Goal: Complete application form

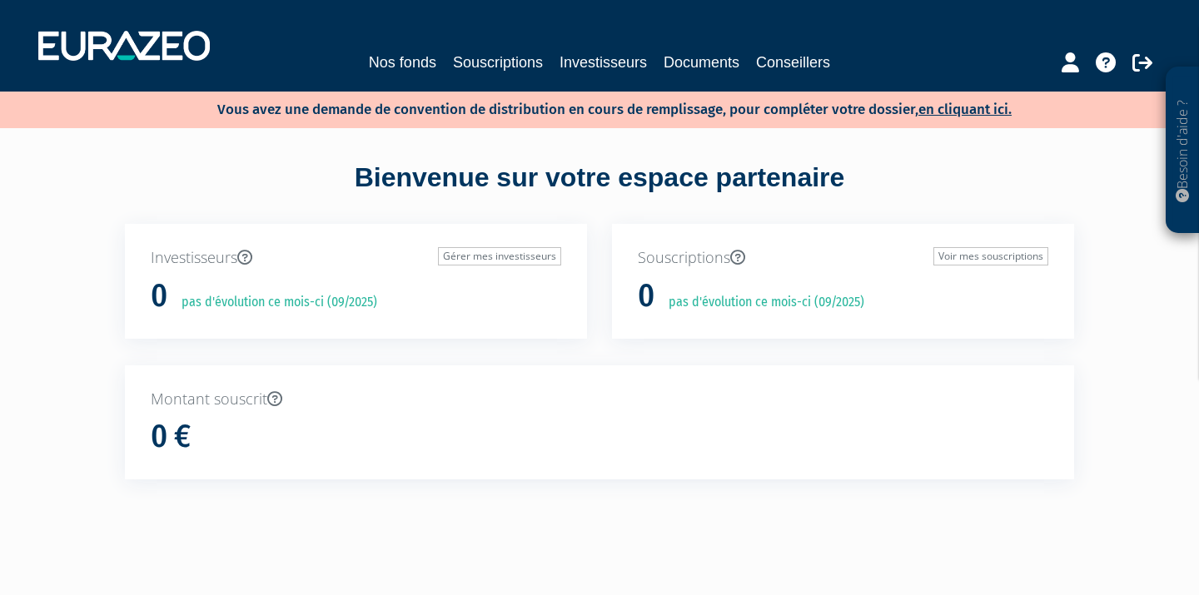
click at [401, 61] on link "Nos fonds" at bounding box center [402, 62] width 67 height 23
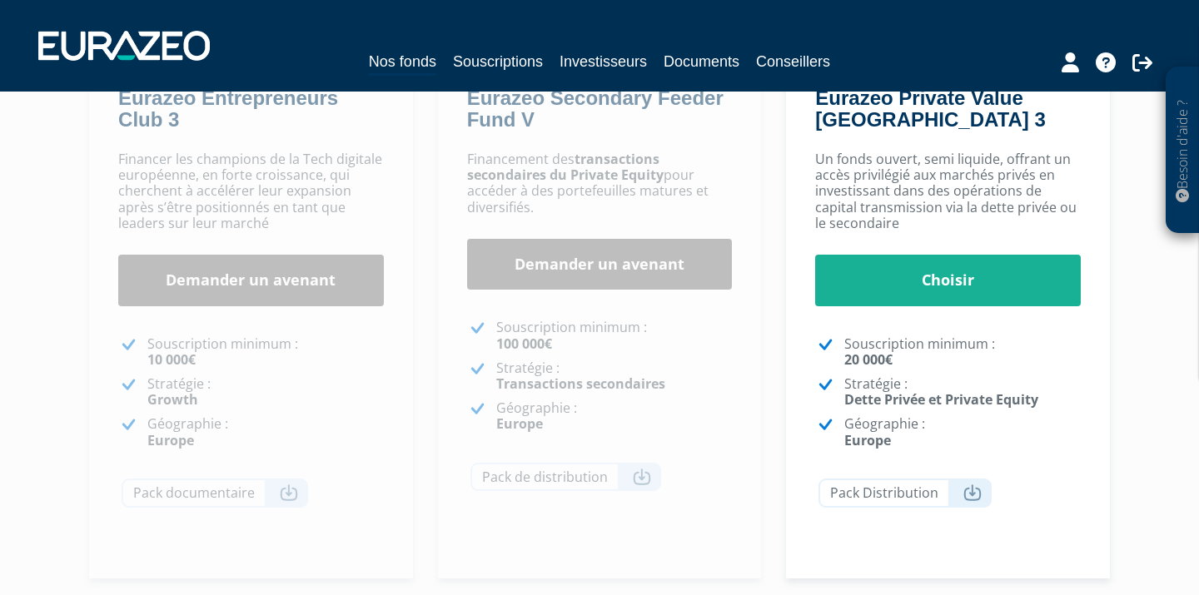
scroll to position [338, 0]
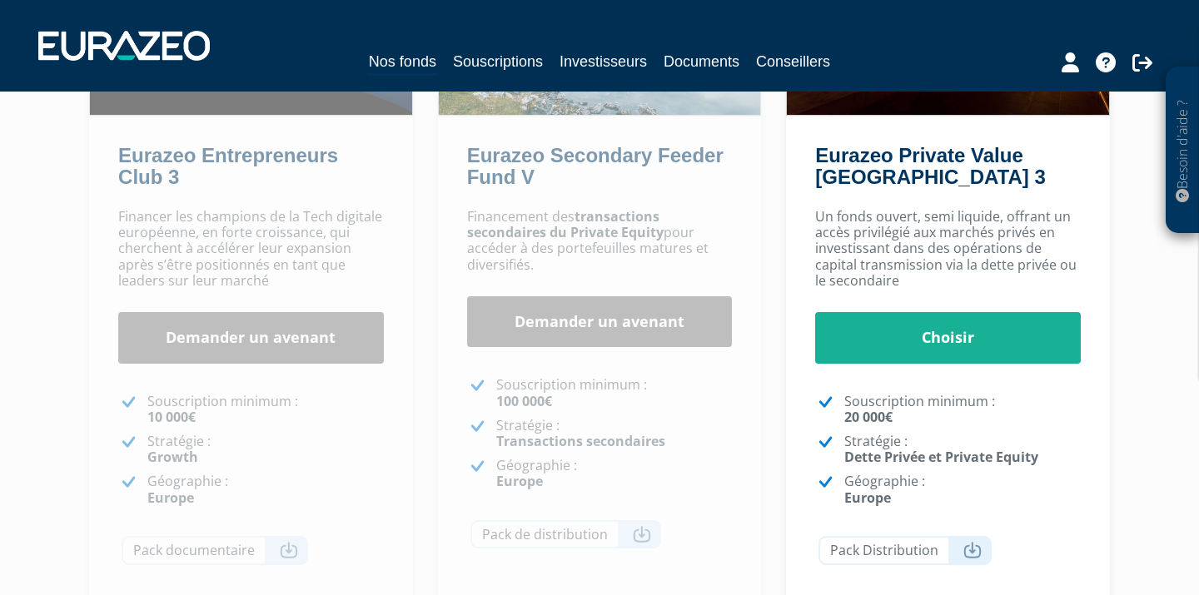
click at [236, 351] on link "Demander un avenant" at bounding box center [251, 338] width 266 height 52
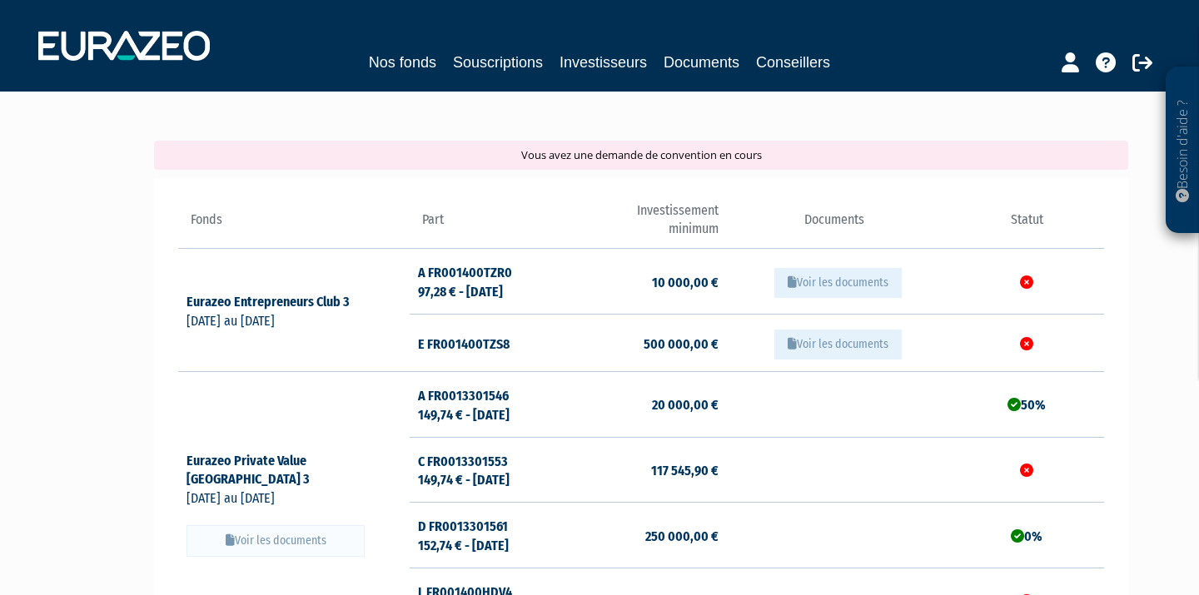
scroll to position [95, 0]
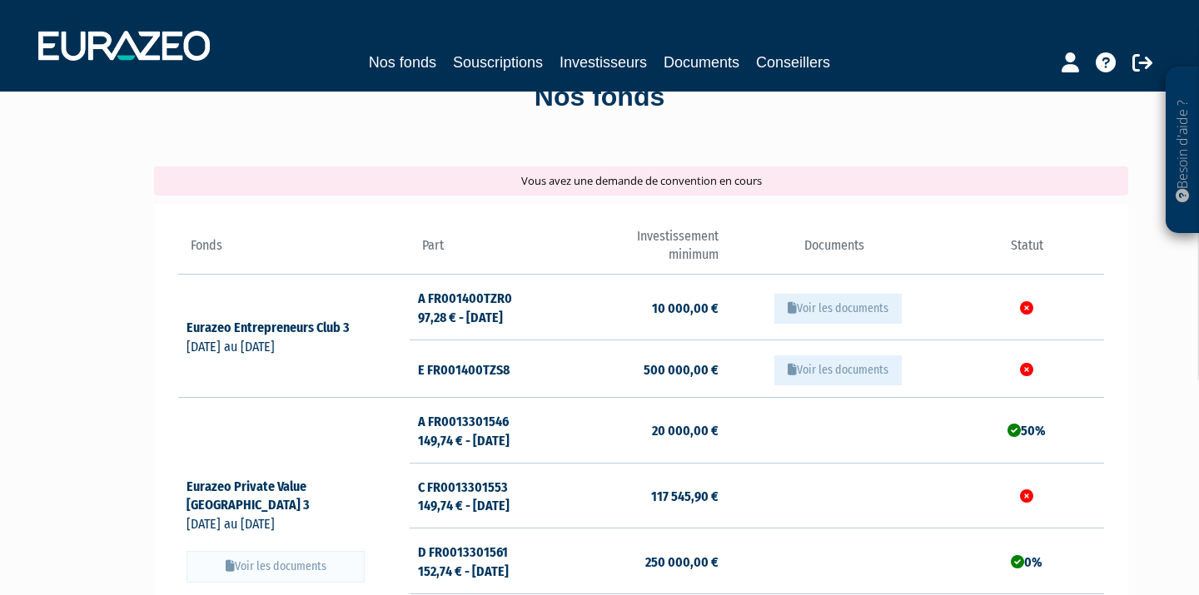
click at [815, 307] on button "Voir les documents" at bounding box center [837, 309] width 127 height 30
click at [359, 323] on icon at bounding box center [357, 327] width 15 height 13
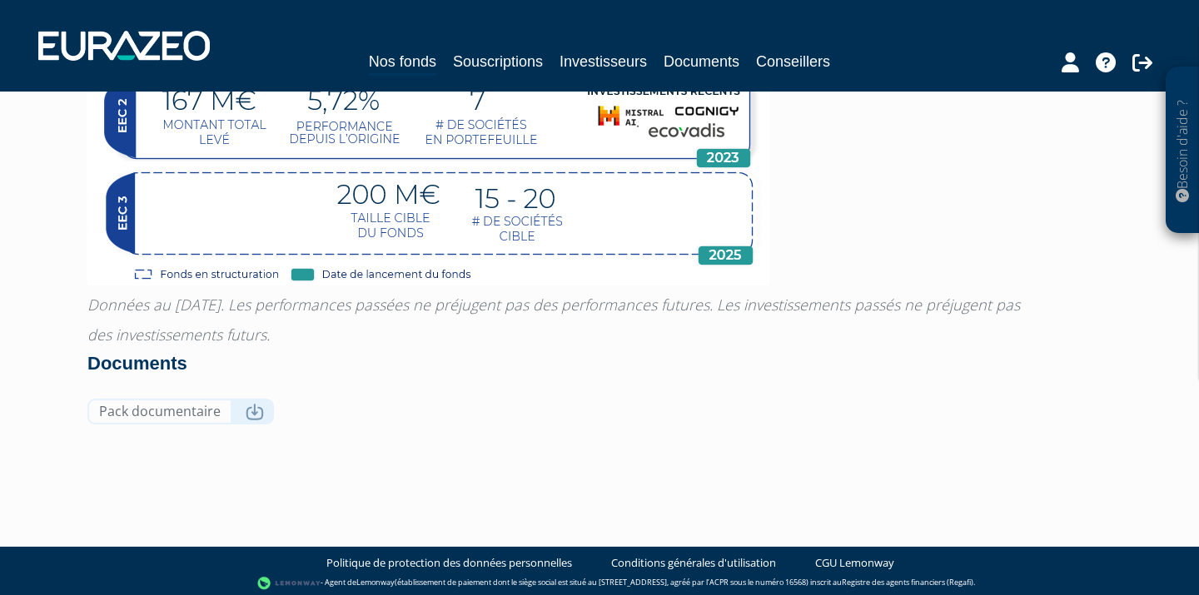
scroll to position [1280, 0]
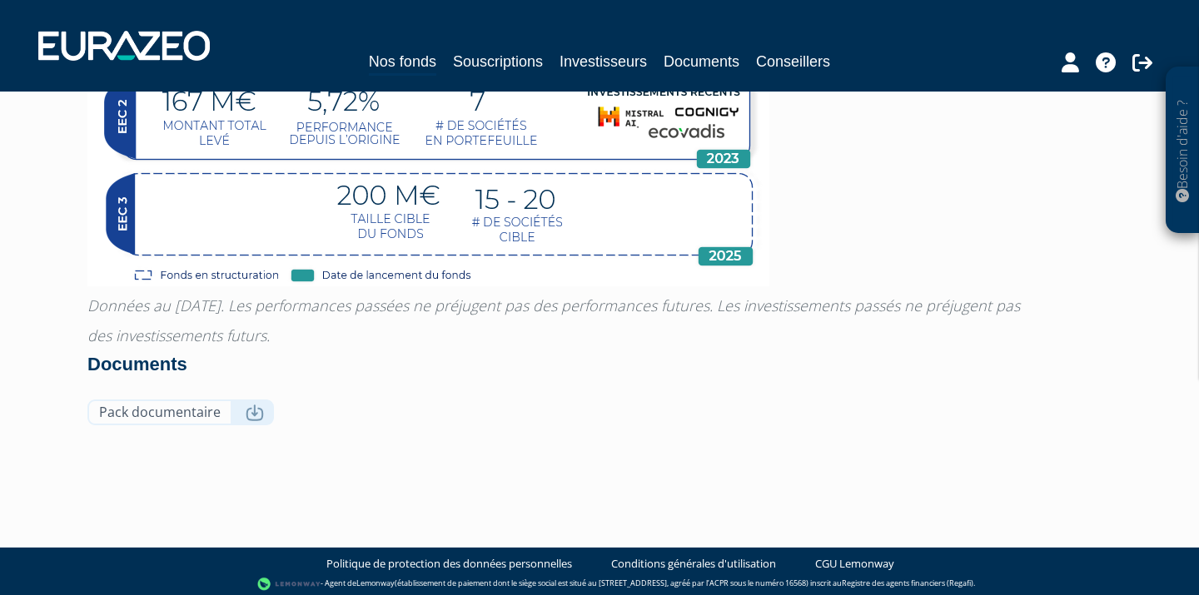
click at [254, 410] on icon at bounding box center [255, 413] width 18 height 17
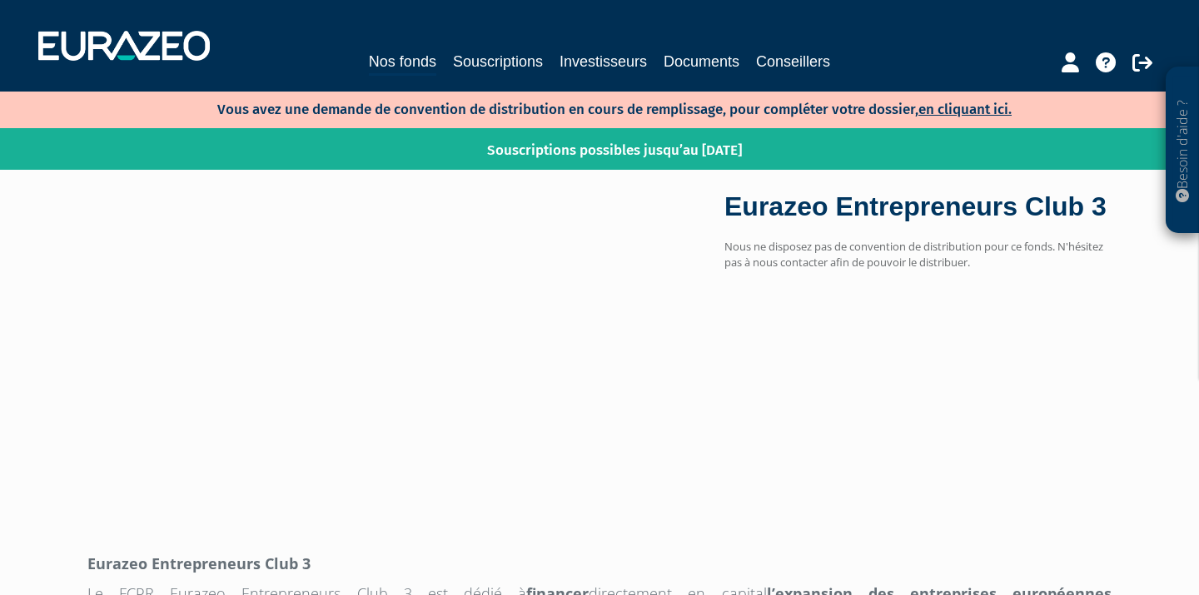
scroll to position [0, 0]
click at [952, 107] on link "en cliquant ici." at bounding box center [965, 109] width 93 height 17
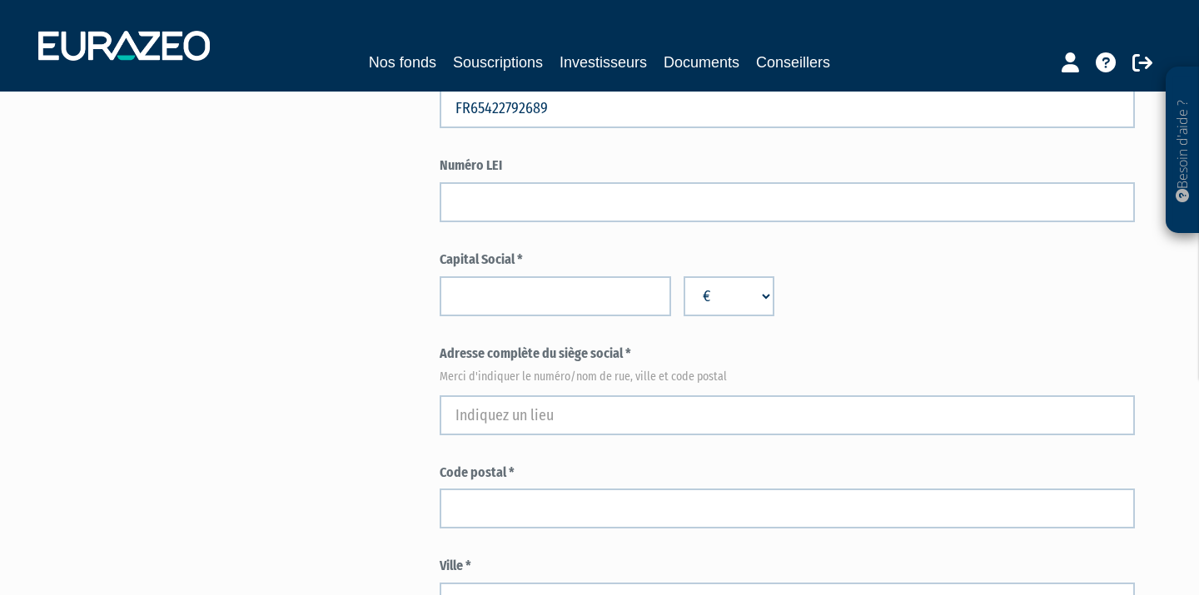
scroll to position [575, 0]
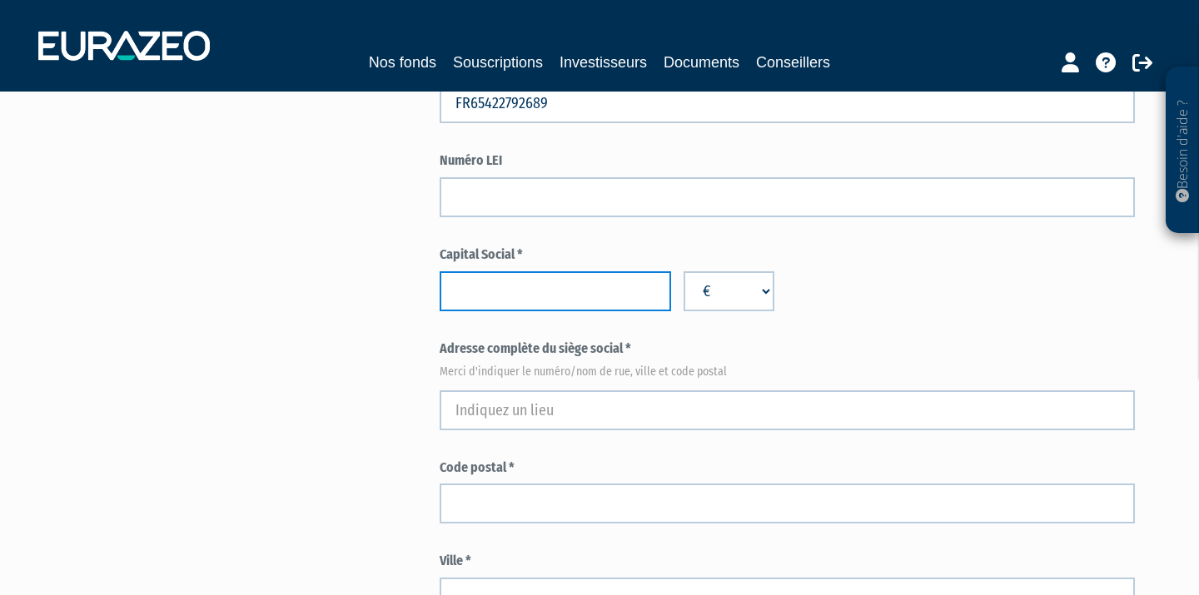
click at [481, 274] on input "number" at bounding box center [555, 291] width 231 height 40
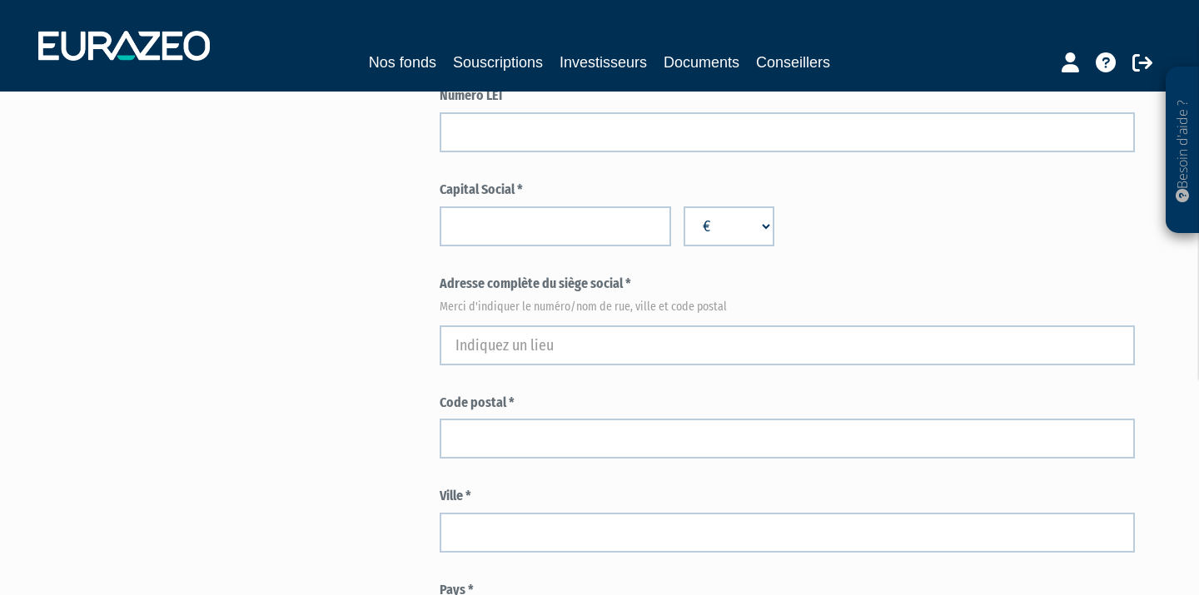
scroll to position [647, 0]
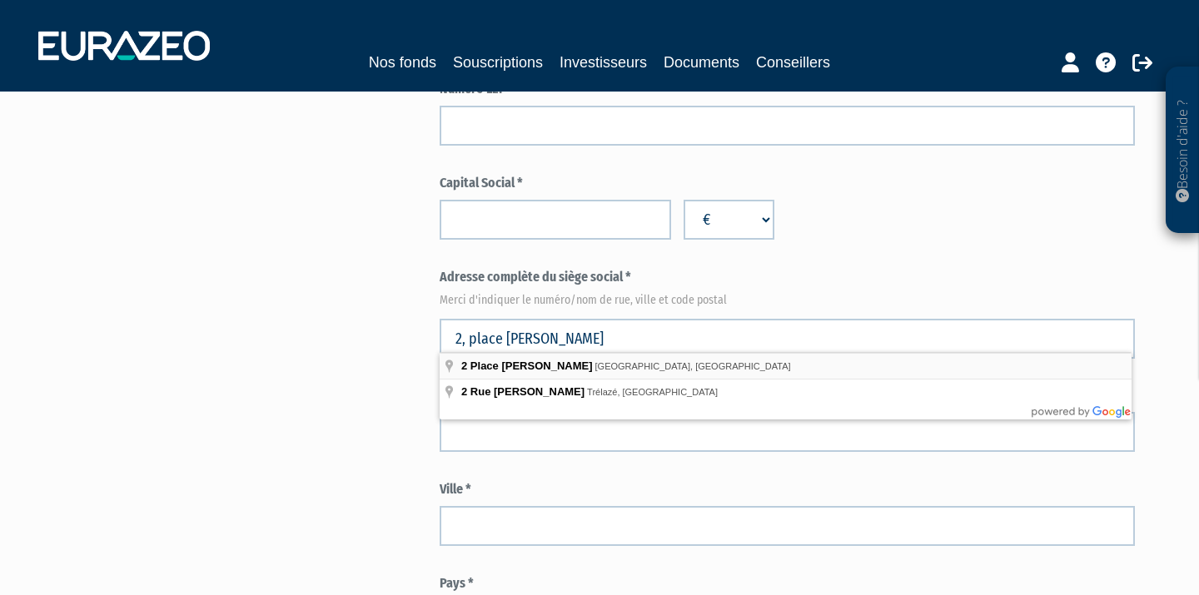
type input "2 Place André Leroy, Angers, France"
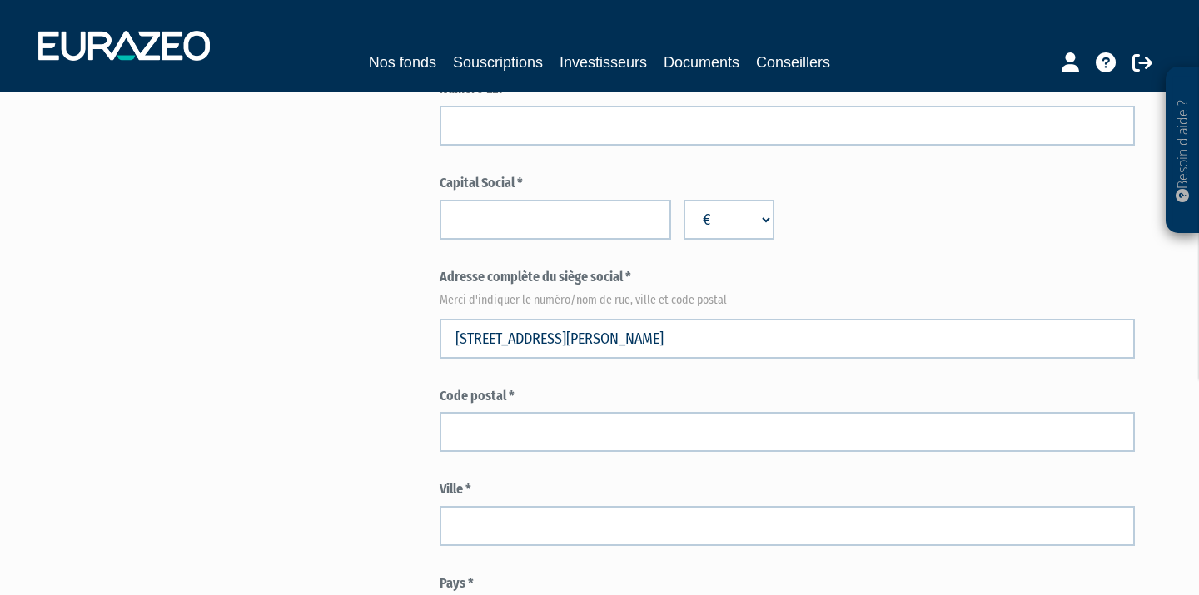
type input "Angers"
select select "75"
type input "49000"
type input "2 Place André Leroy"
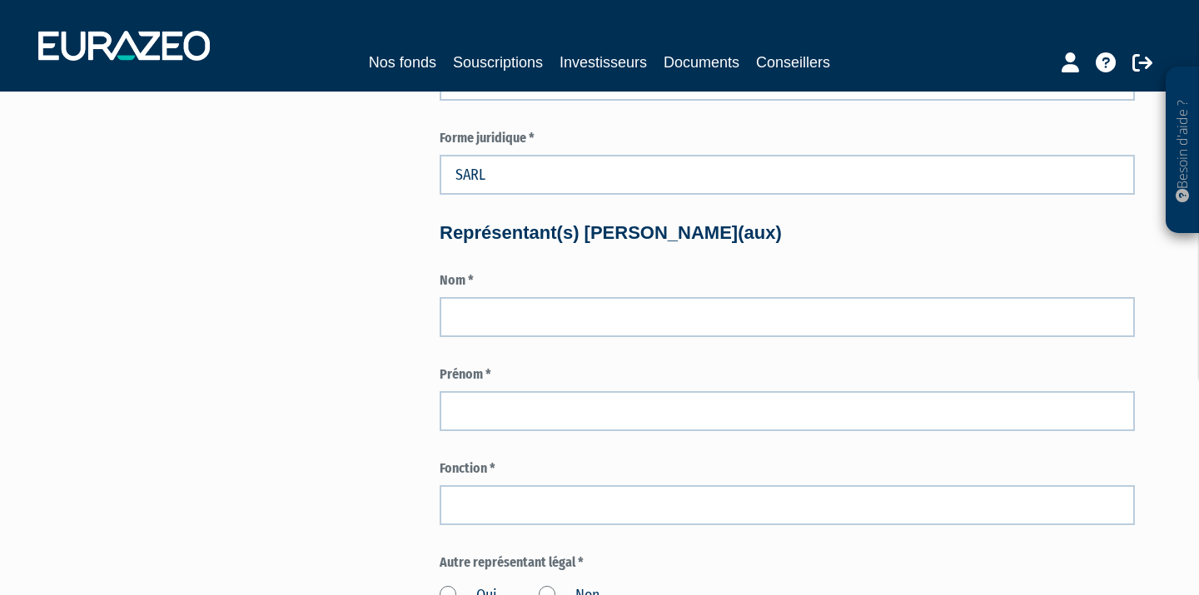
scroll to position [1191, 0]
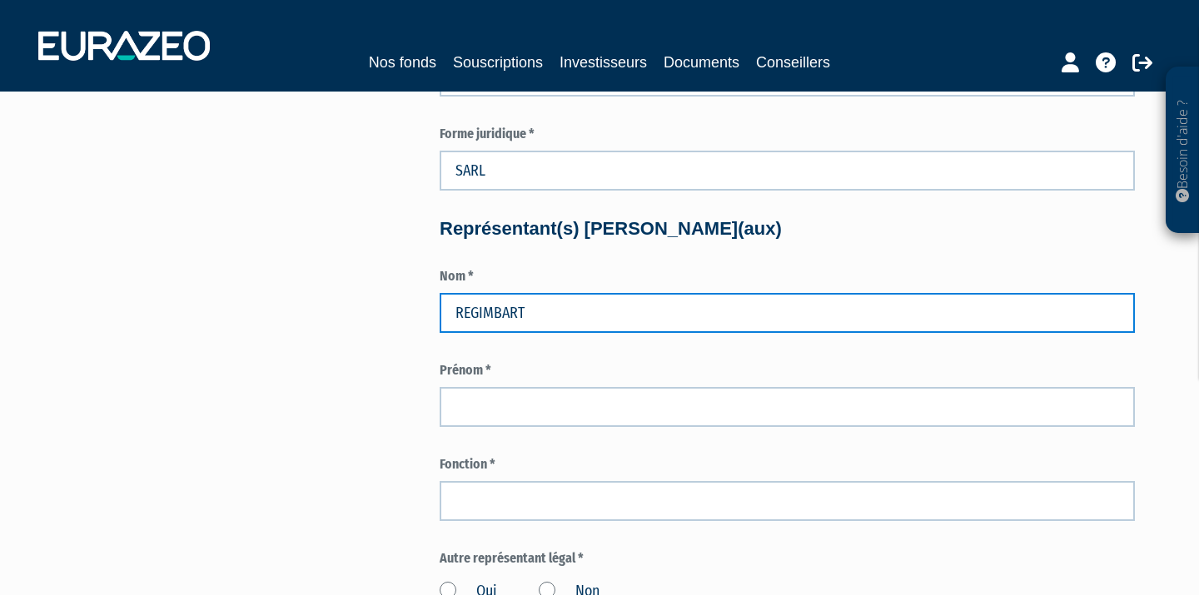
type input "REGIMBART"
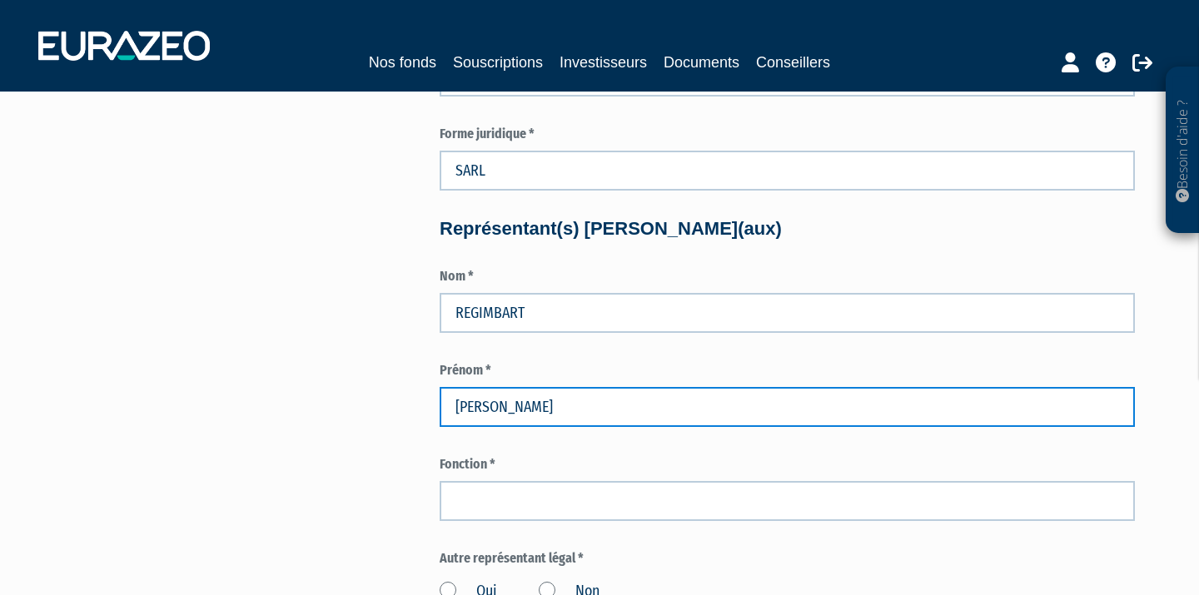
type input "Claire"
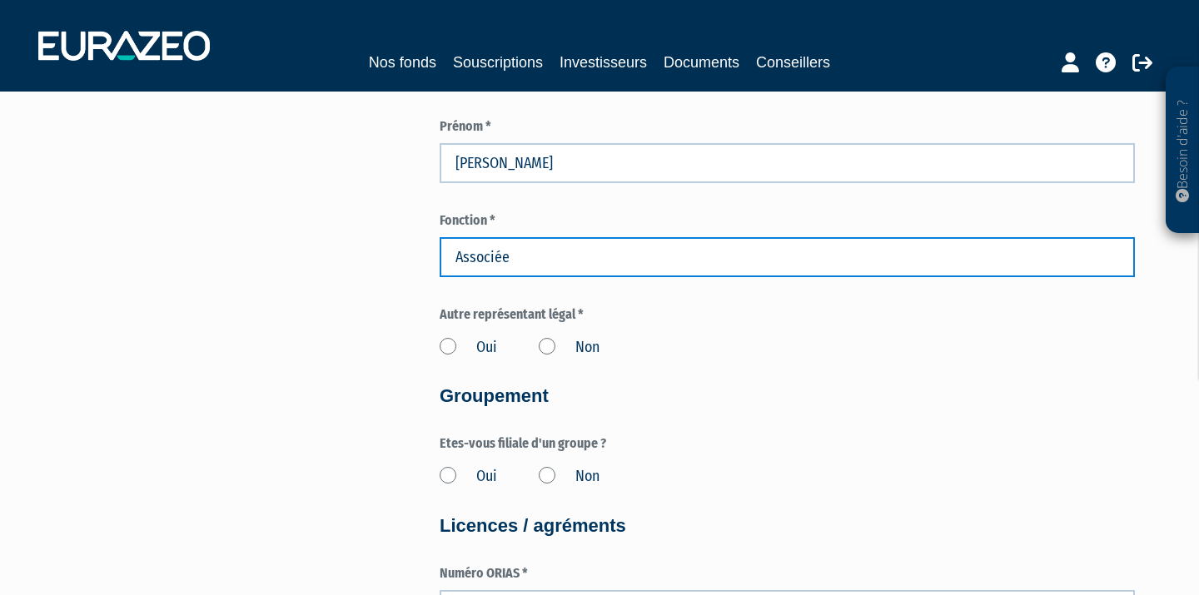
scroll to position [1457, 0]
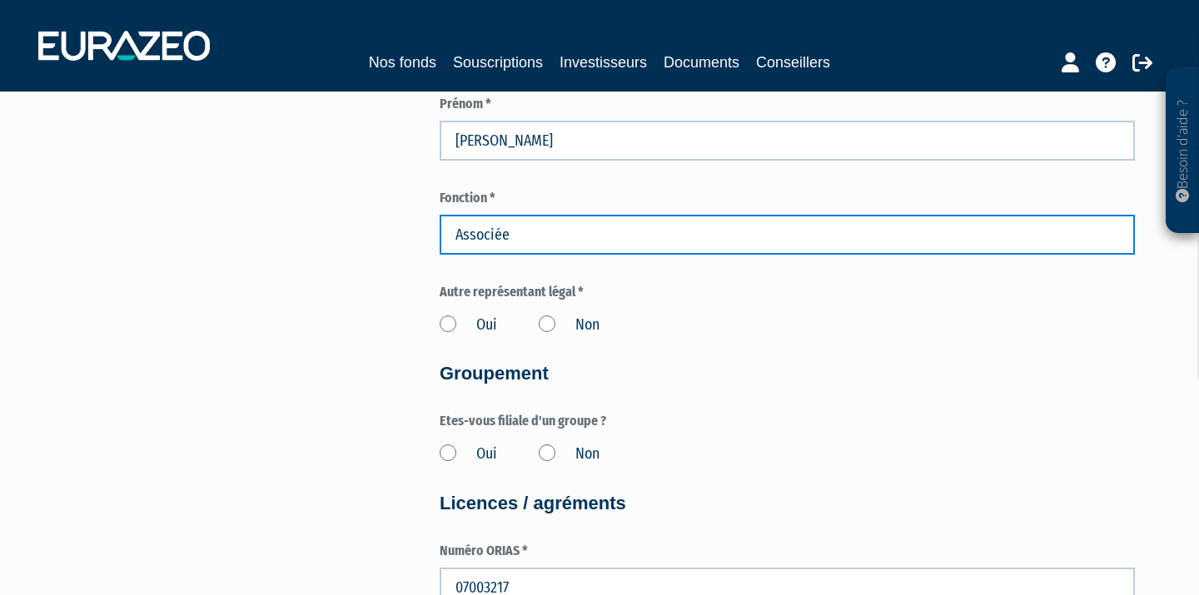
type input "Associée"
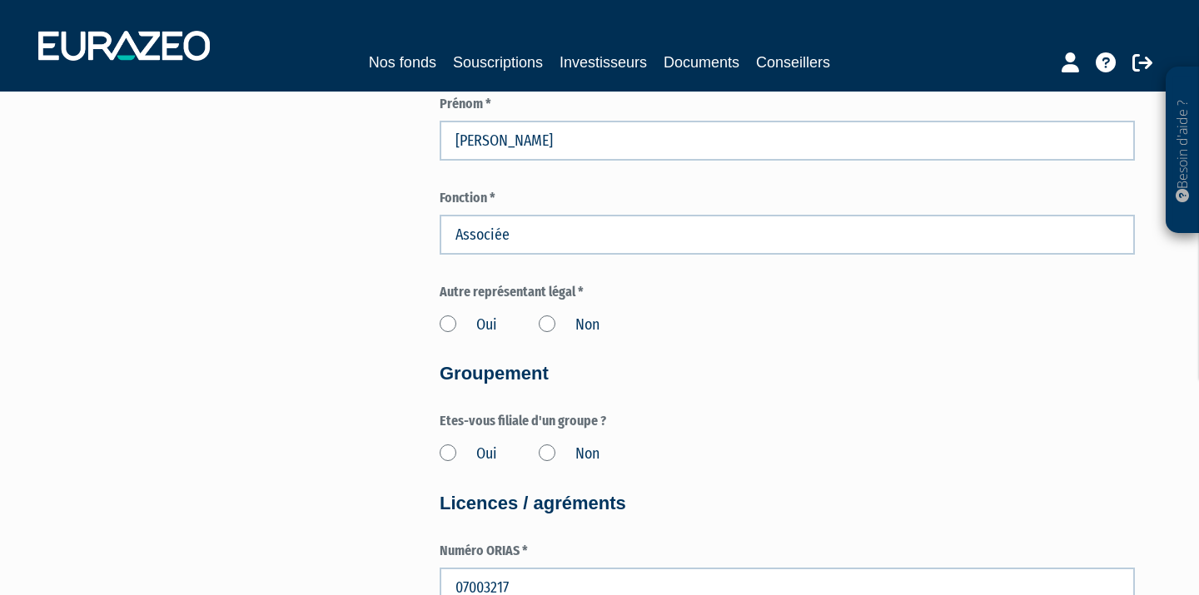
click at [451, 315] on label "Oui" at bounding box center [468, 326] width 57 height 22
click at [0, 0] on input "Oui" at bounding box center [0, 0] width 0 height 0
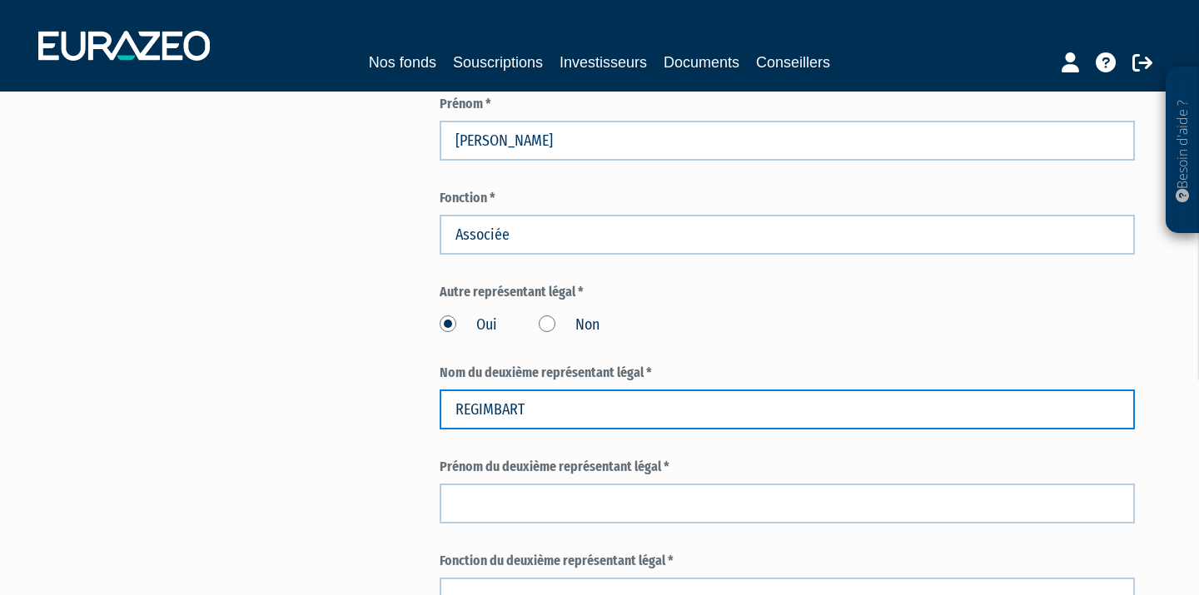
type input "REGIMBART"
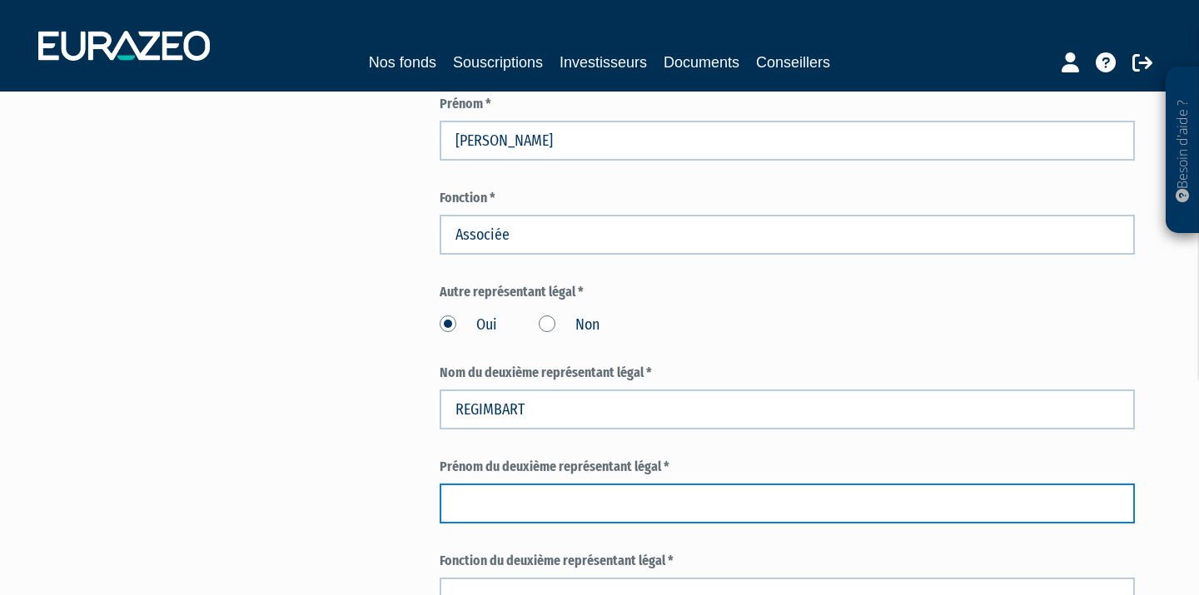
type input "C"
type input "Philippe"
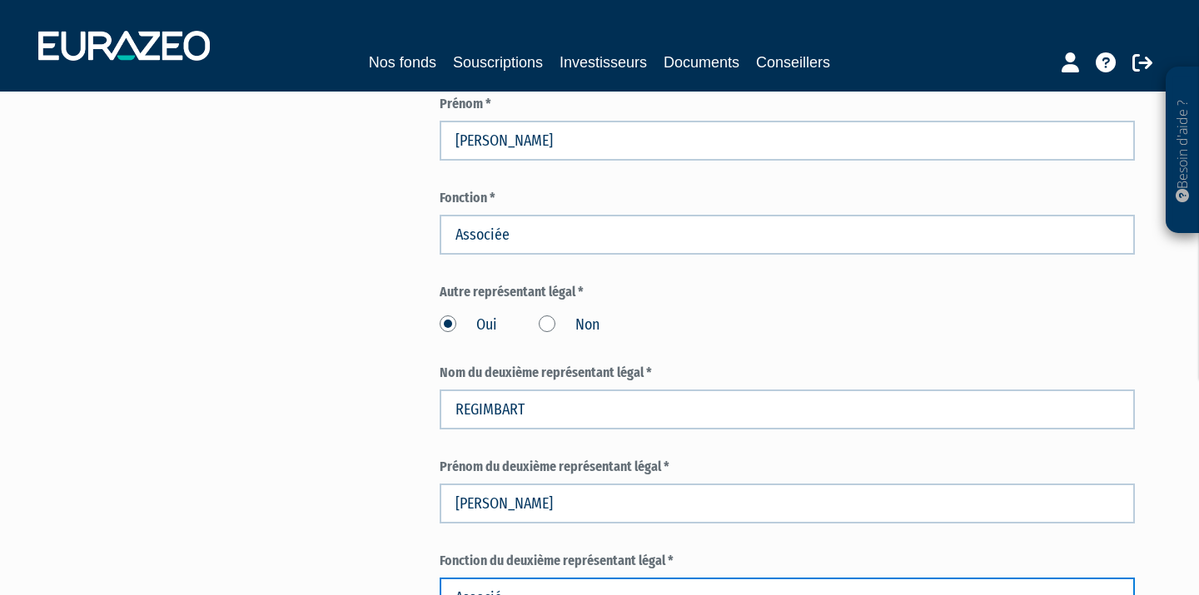
type input "Associé"
click at [360, 402] on div "3 Informations générales 4 Habilitation dans le cadre de votre activité 5 Conta…" at bounding box center [600, 177] width 1046 height 3002
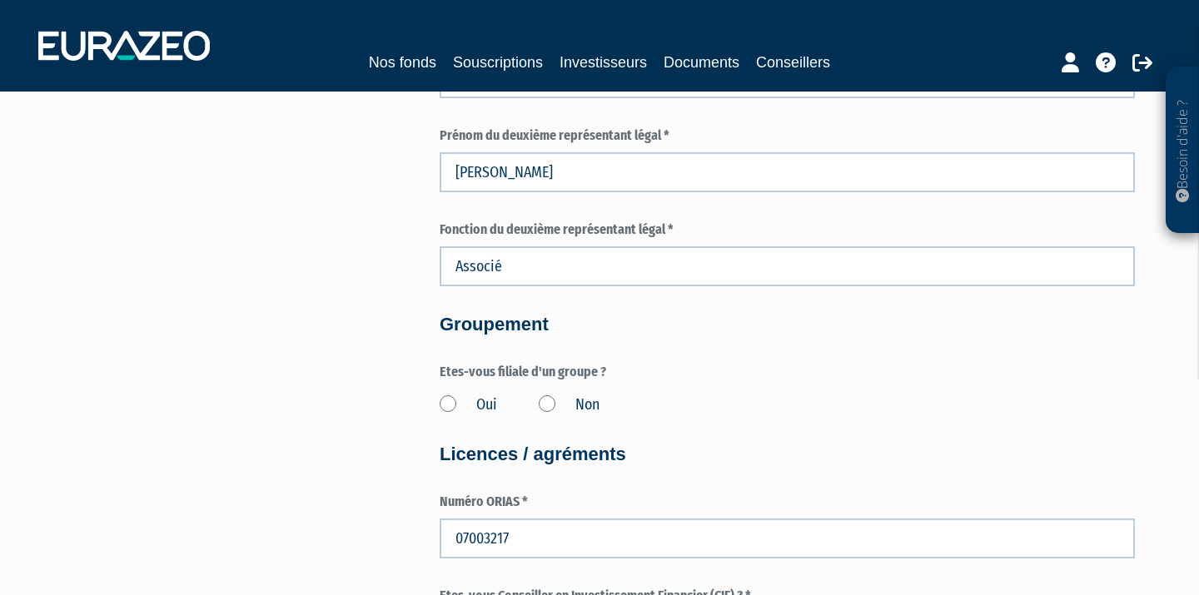
scroll to position [1790, 0]
click at [545, 393] on label "Non" at bounding box center [569, 404] width 61 height 22
click at [0, 0] on input "Non" at bounding box center [0, 0] width 0 height 0
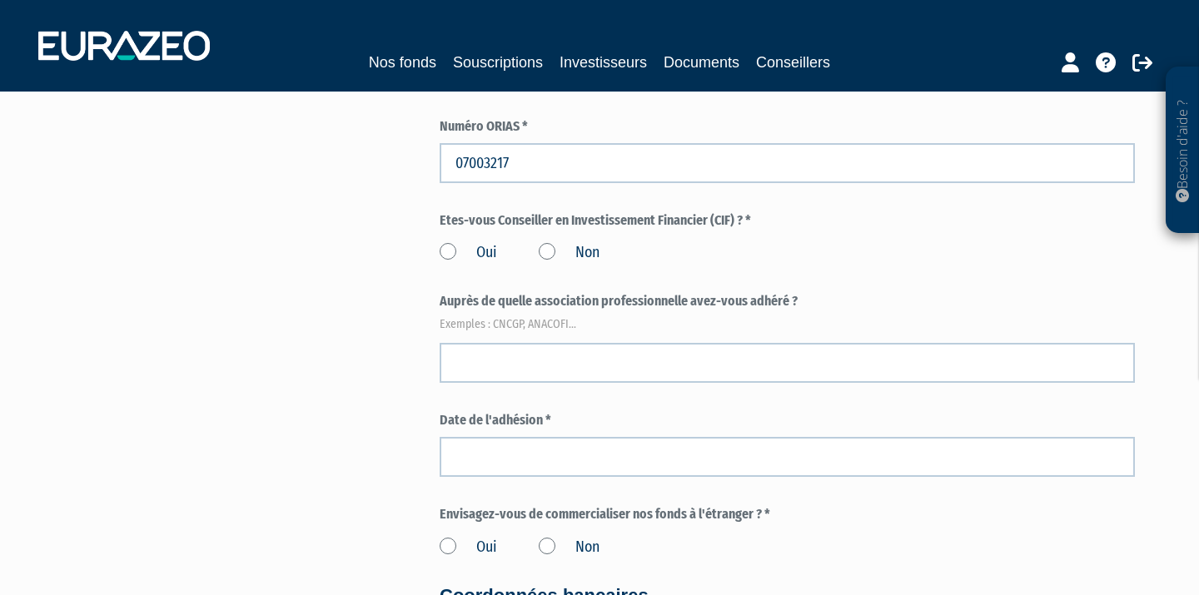
scroll to position [2166, 0]
click at [451, 241] on label "Oui" at bounding box center [468, 252] width 57 height 22
click at [0, 0] on input "Oui" at bounding box center [0, 0] width 0 height 0
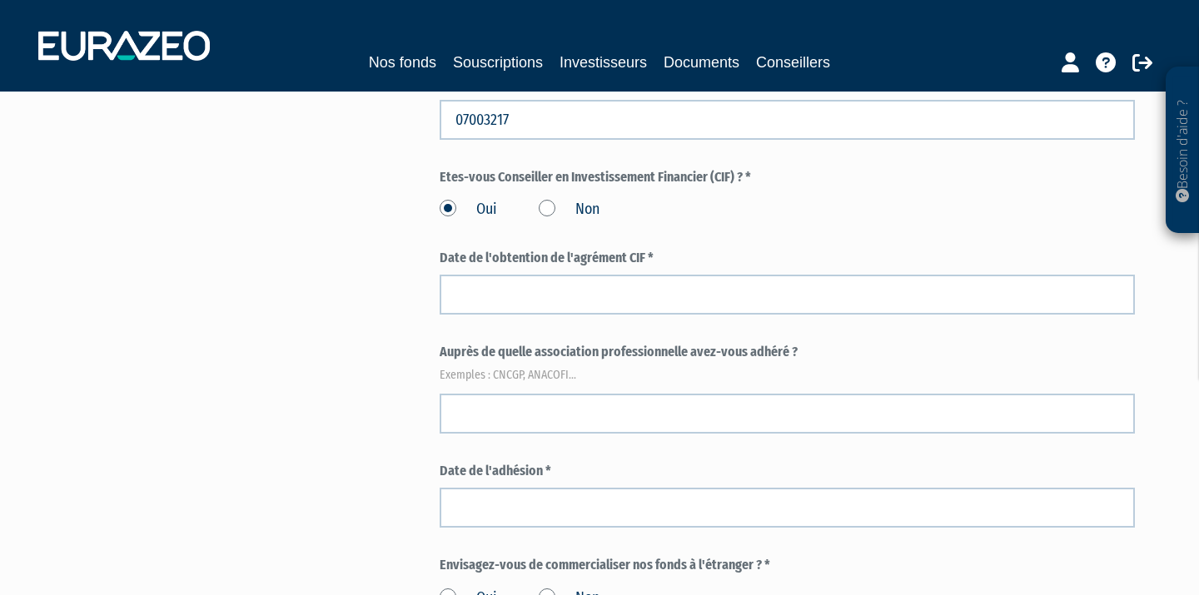
scroll to position [2288, 0]
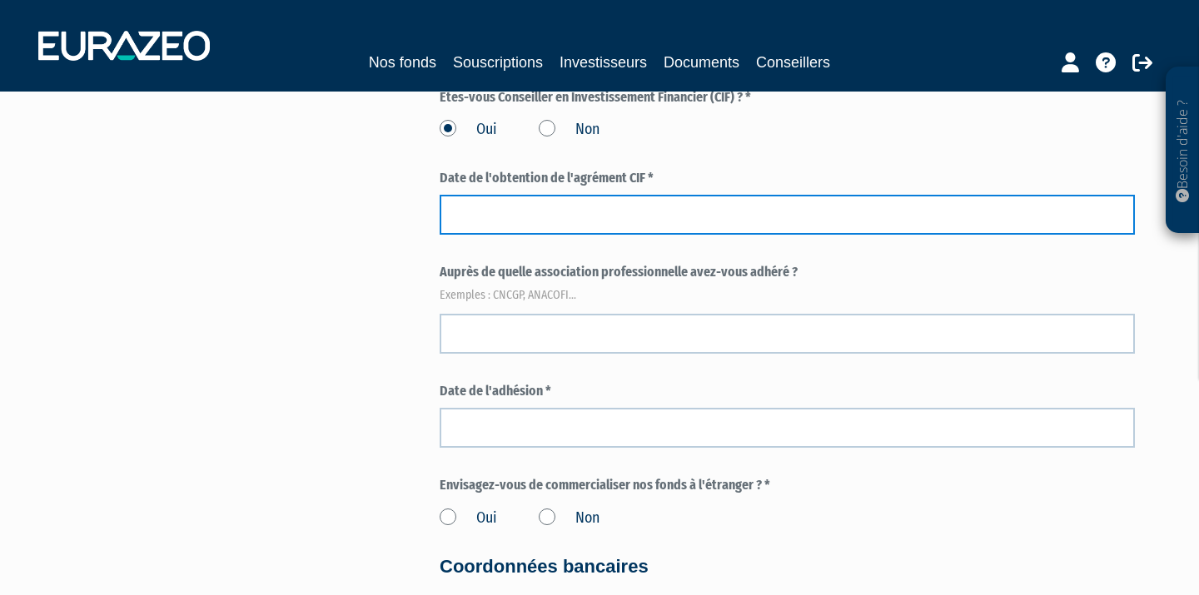
click at [521, 219] on input at bounding box center [787, 215] width 695 height 40
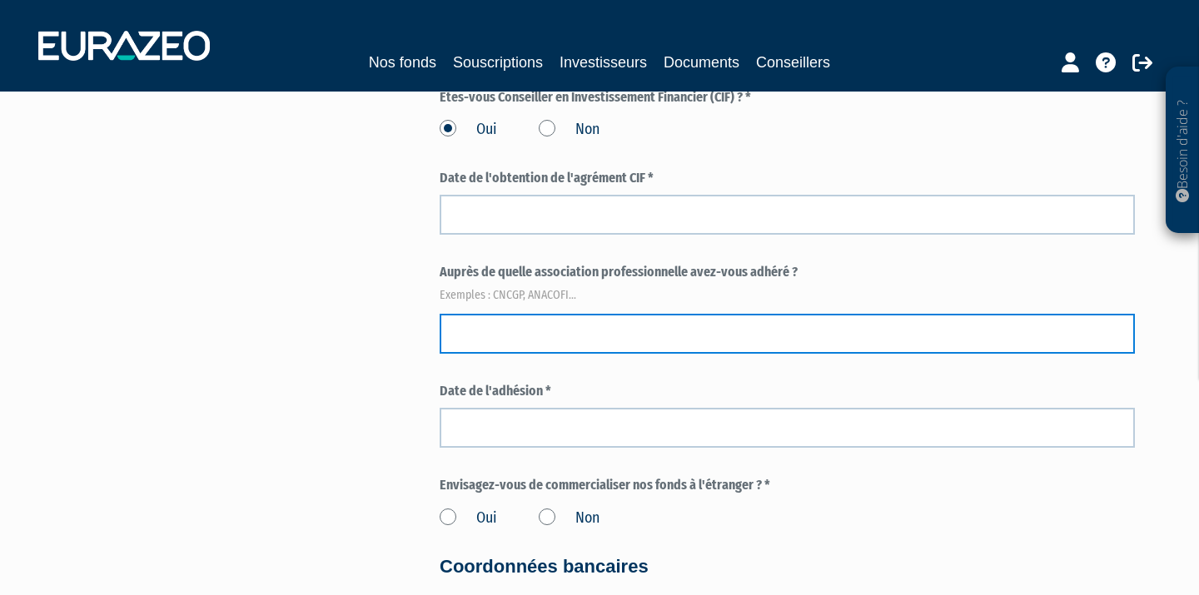
click at [690, 331] on input "text" at bounding box center [787, 334] width 695 height 40
type input "CNCGP"
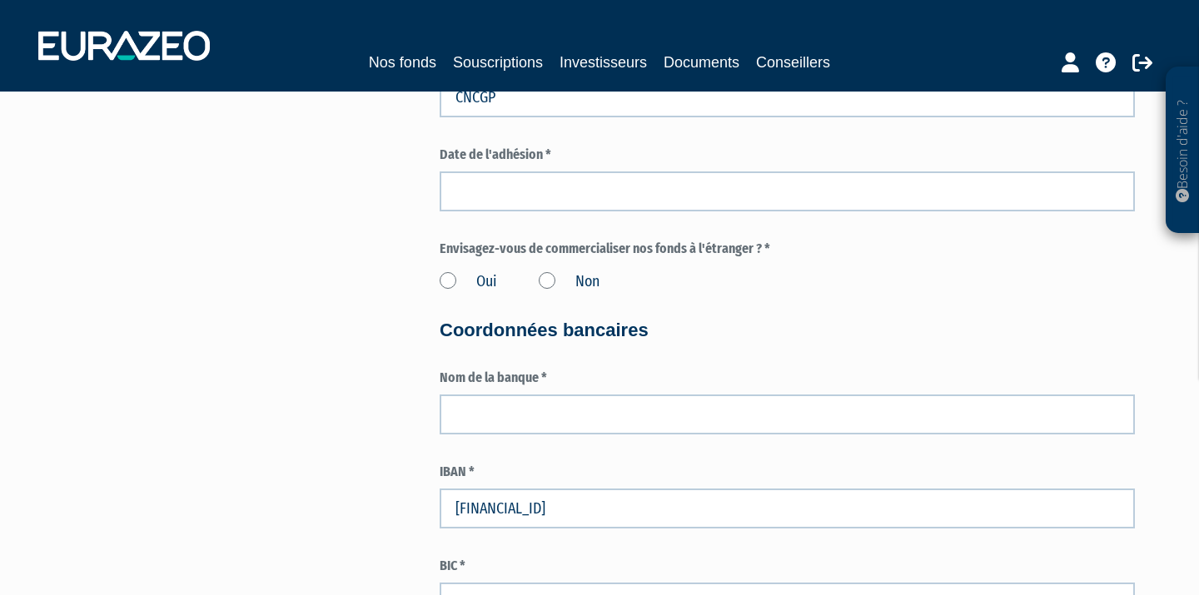
scroll to position [2596, 0]
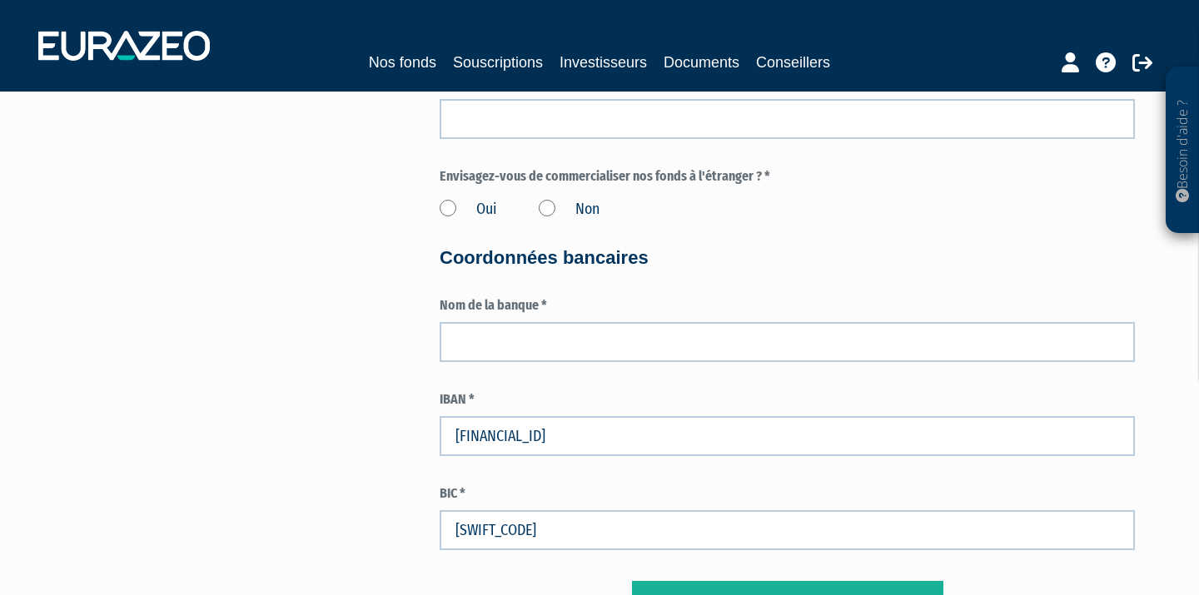
click at [546, 199] on label "Non" at bounding box center [569, 210] width 61 height 22
click at [0, 0] on input "Non" at bounding box center [0, 0] width 0 height 0
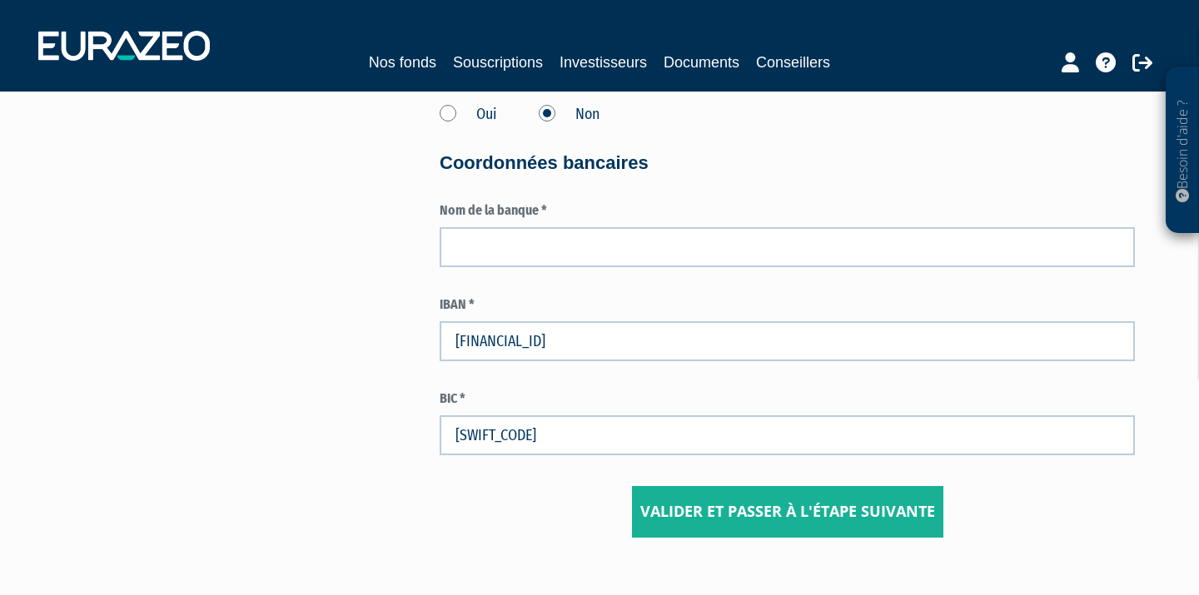
scroll to position [2694, 0]
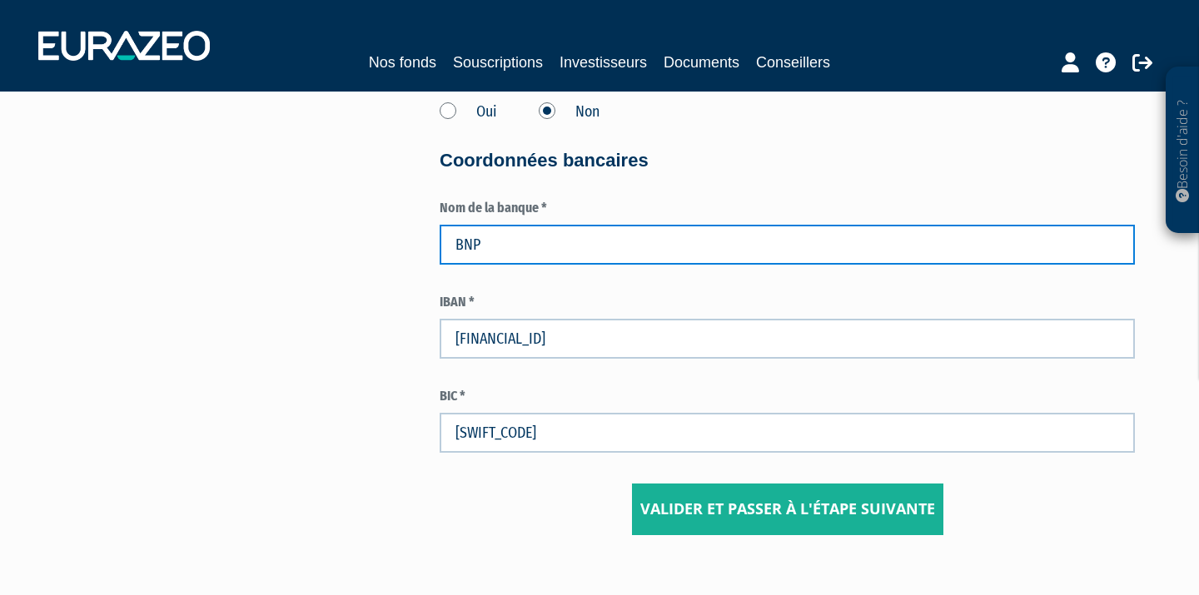
type input "BNP"
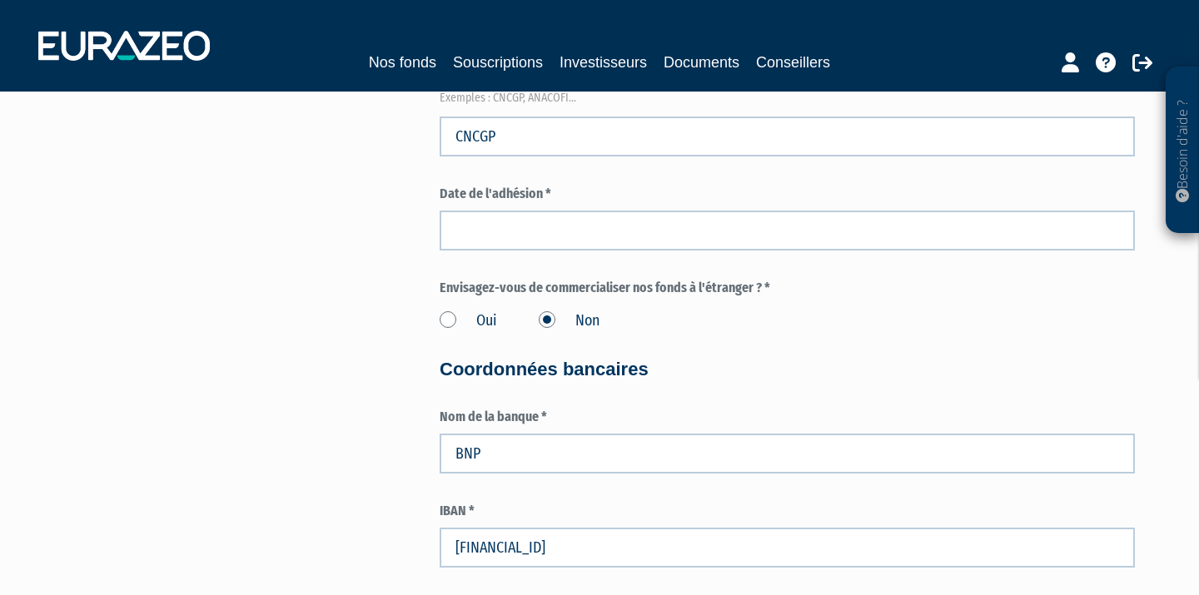
scroll to position [2067, 0]
